Goal: Transaction & Acquisition: Purchase product/service

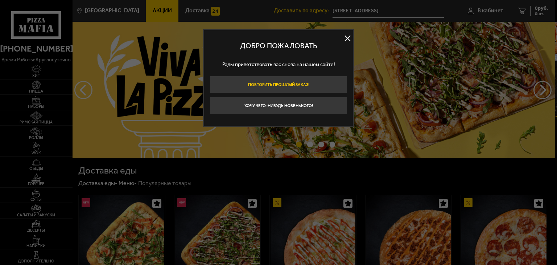
click at [292, 83] on button "Повторить прошлый заказ!" at bounding box center [278, 84] width 137 height 17
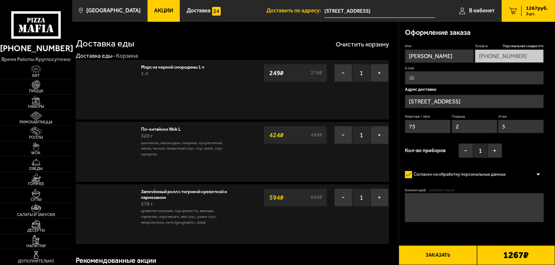
type input "[STREET_ADDRESS]"
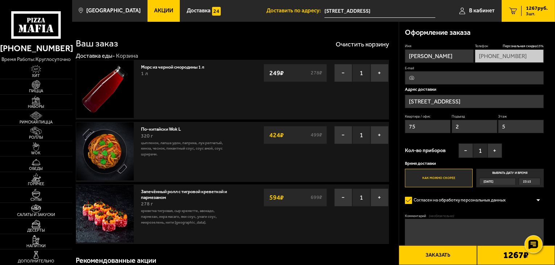
click at [440, 257] on button "Заказать" at bounding box center [438, 255] width 78 height 20
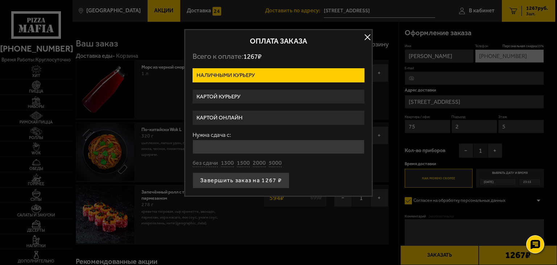
click at [246, 101] on label "Картой курьеру" at bounding box center [278, 96] width 172 height 14
click at [0, 0] on input "Картой курьеру" at bounding box center [0, 0] width 0 height 0
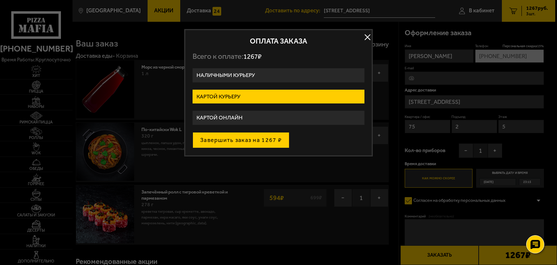
click at [259, 142] on button "Завершить заказ на 1267 ₽" at bounding box center [240, 140] width 97 height 16
